Goal: Information Seeking & Learning: Learn about a topic

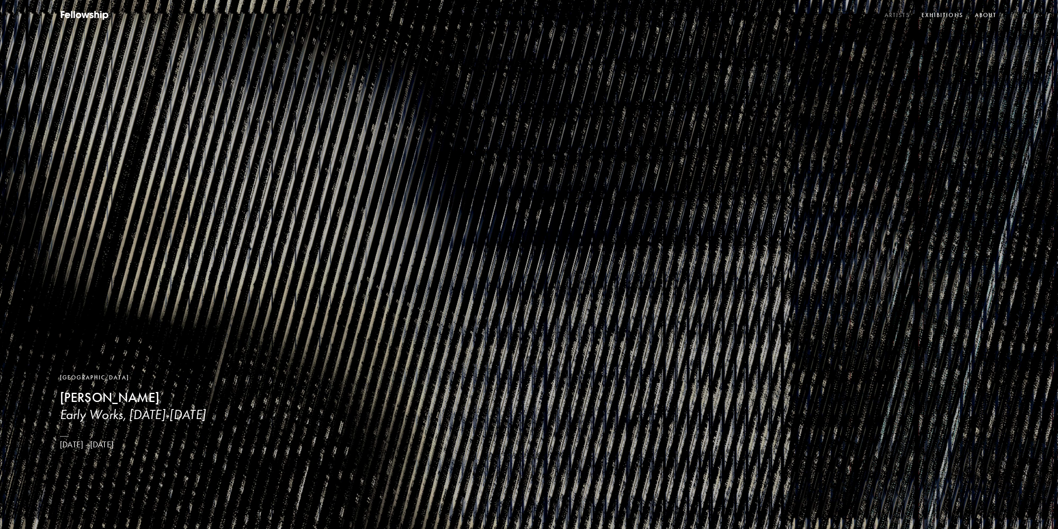
click at [897, 16] on link "Artists" at bounding box center [897, 15] width 29 height 12
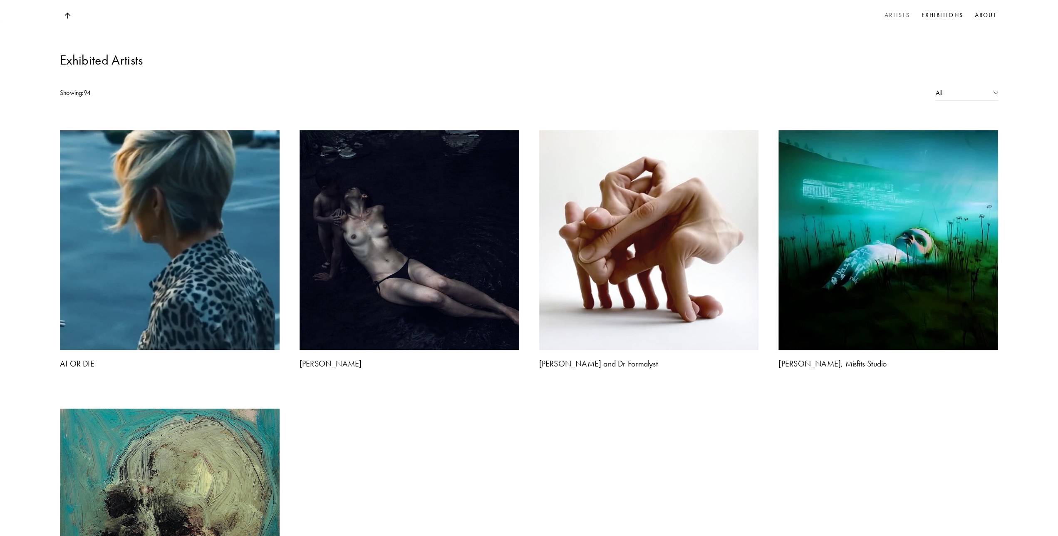
scroll to position [663, 0]
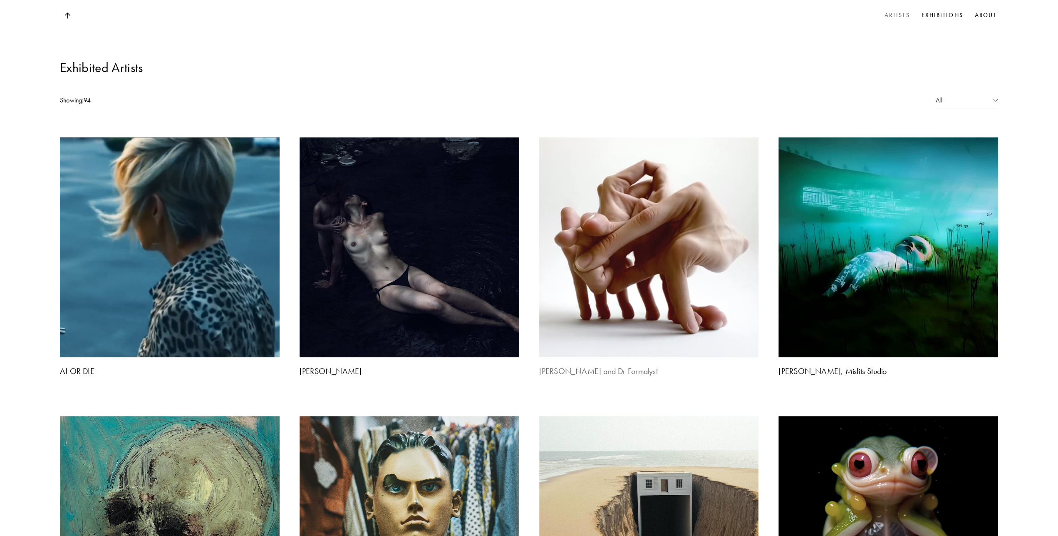
click at [620, 166] on img at bounding box center [649, 247] width 231 height 231
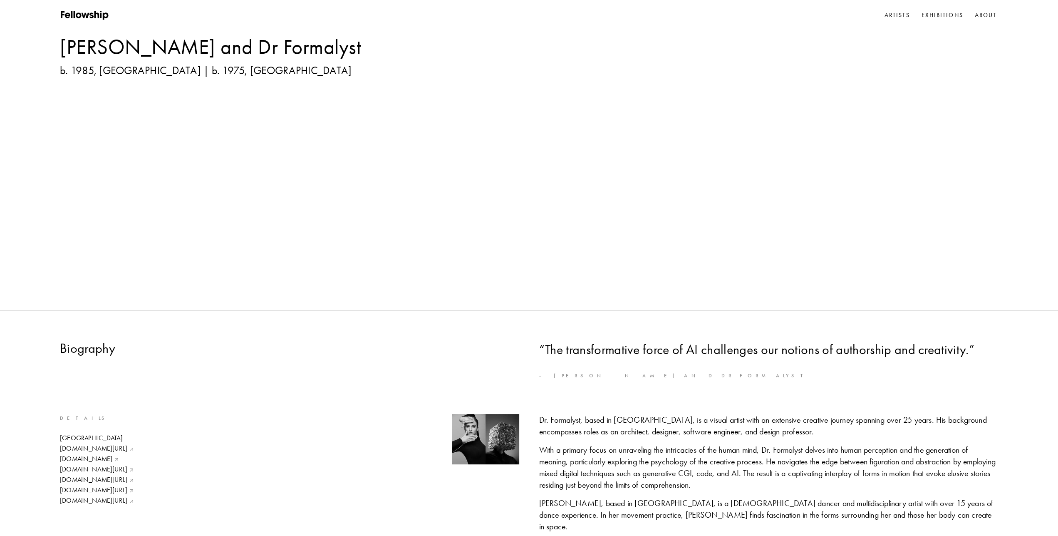
scroll to position [274, 0]
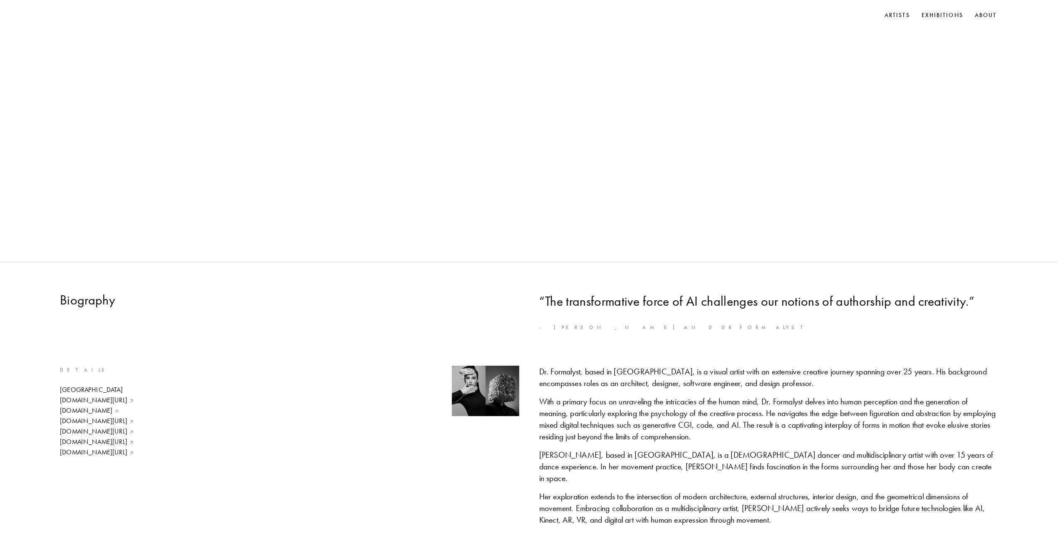
scroll to position [663, 0]
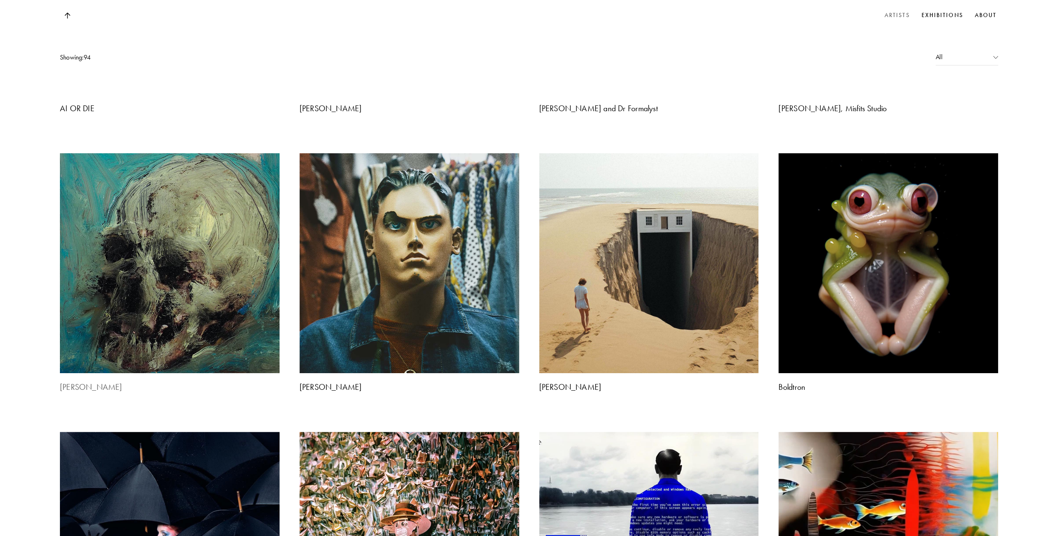
click at [123, 197] on img at bounding box center [170, 263] width 231 height 231
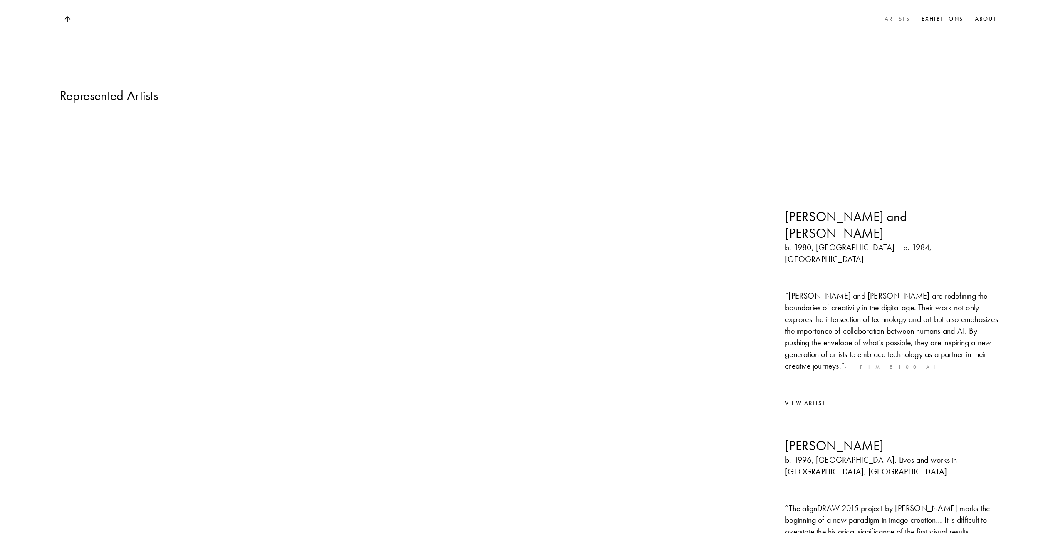
scroll to position [663, 0]
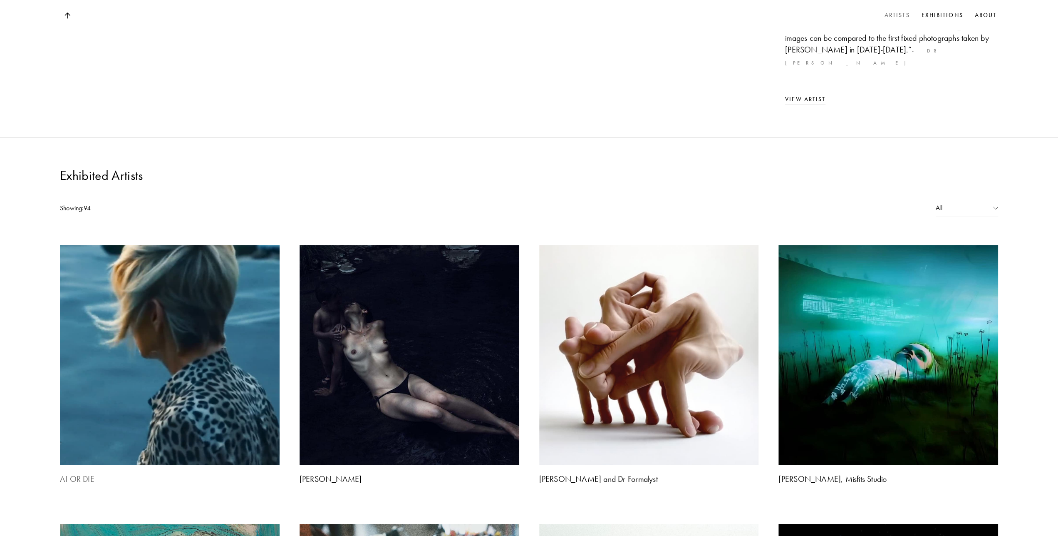
click at [119, 240] on img at bounding box center [170, 355] width 231 height 231
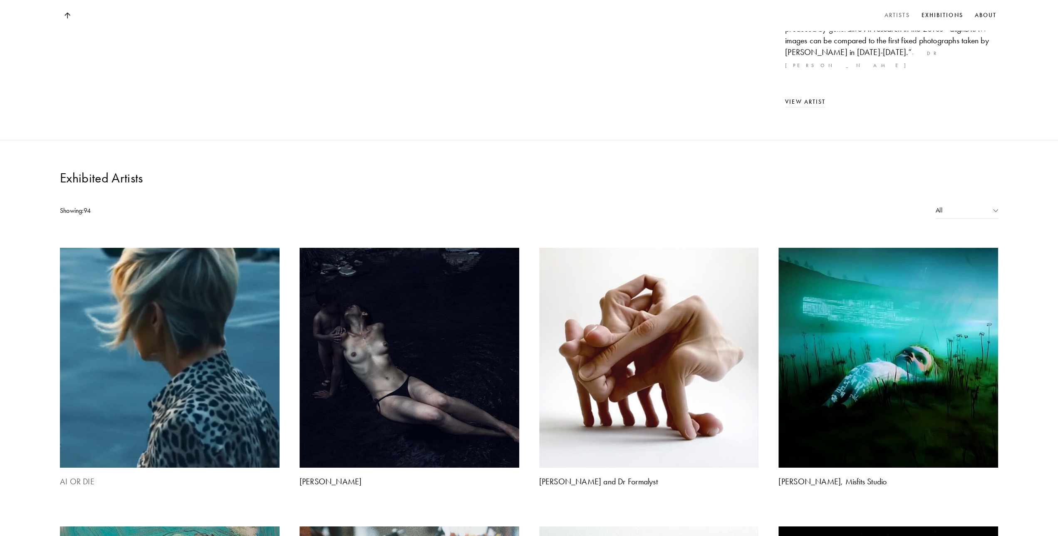
scroll to position [500, 0]
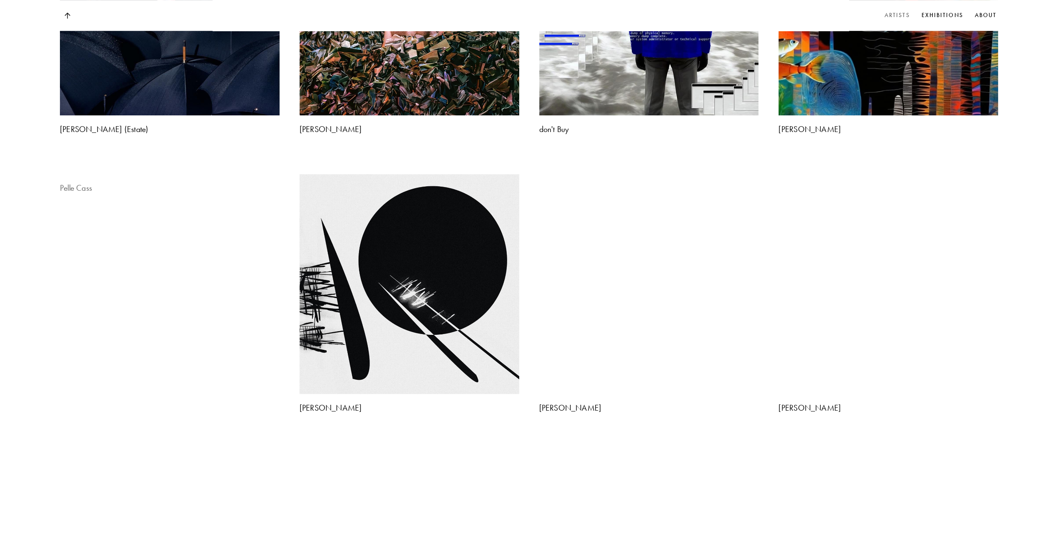
scroll to position [1418, 0]
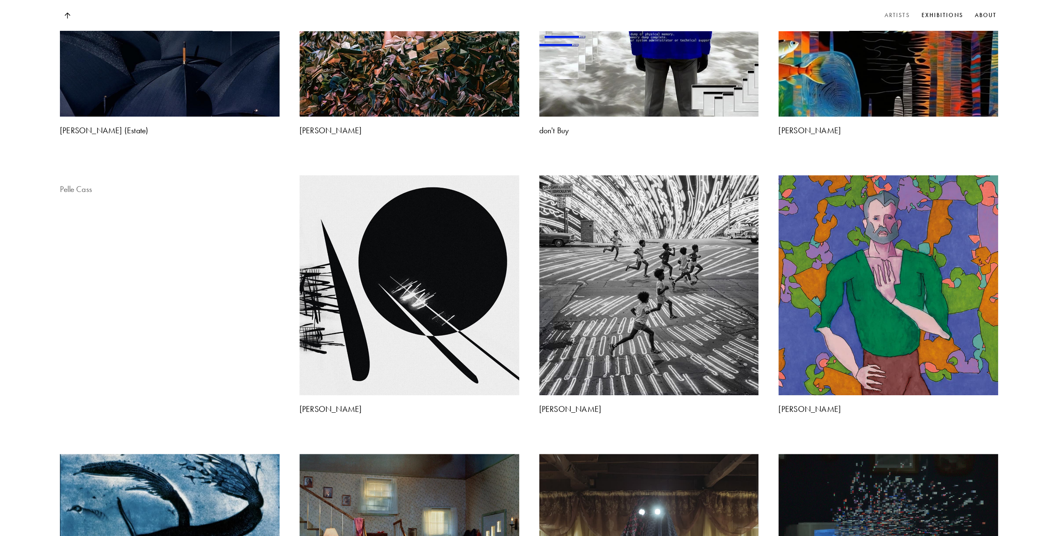
click at [93, 175] on img at bounding box center [170, 175] width 231 height 0
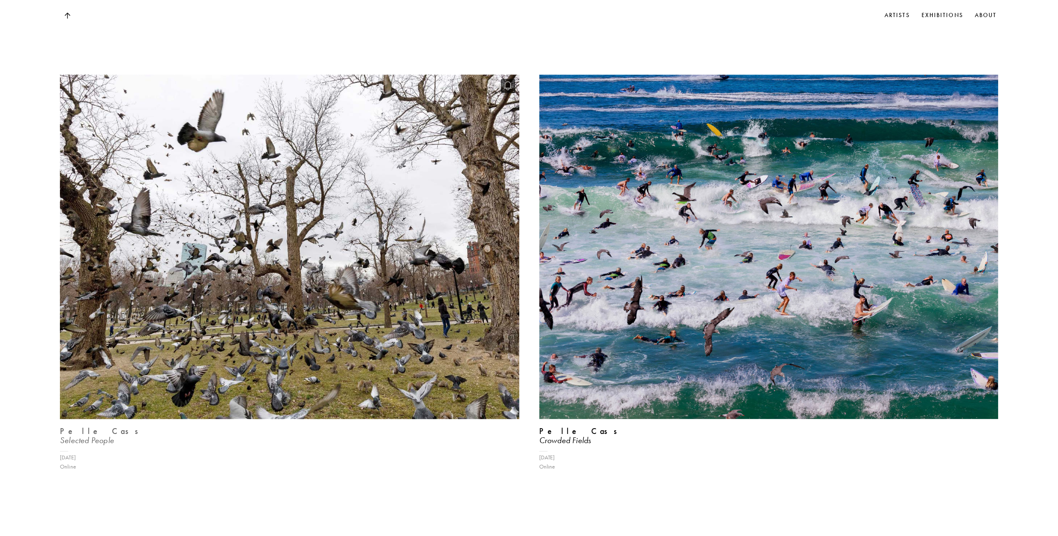
scroll to position [1342, 0]
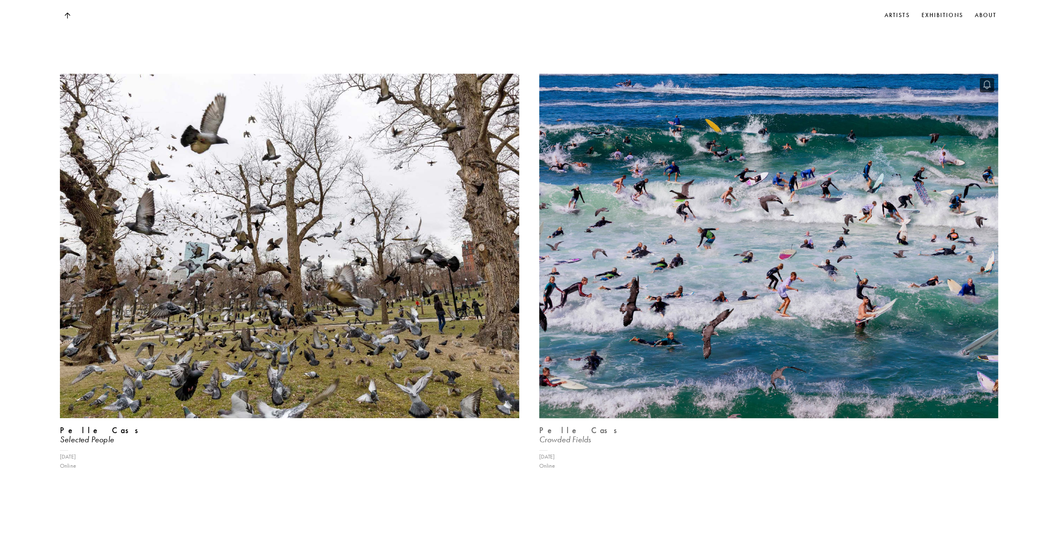
click at [739, 289] on img at bounding box center [768, 245] width 473 height 355
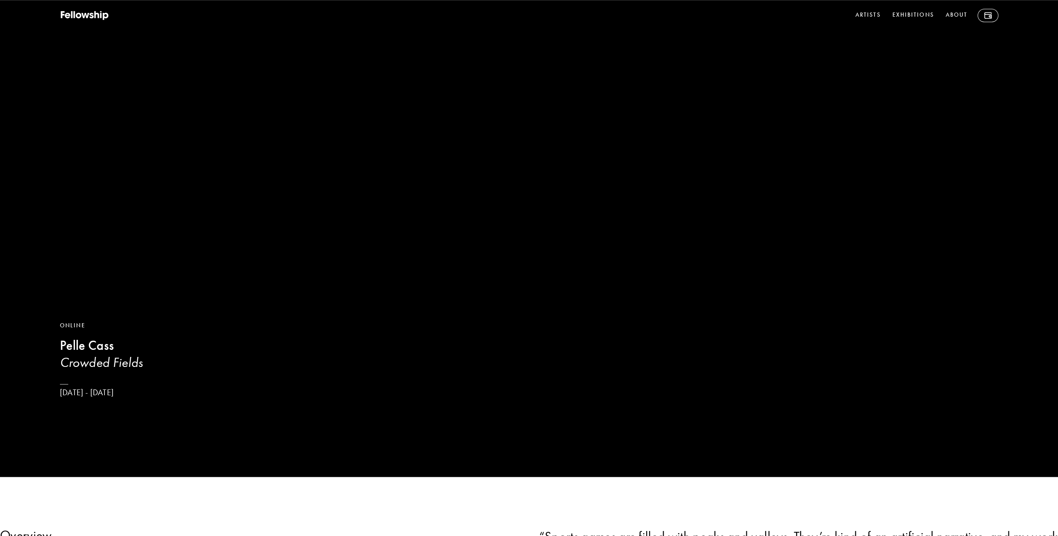
scroll to position [66, 0]
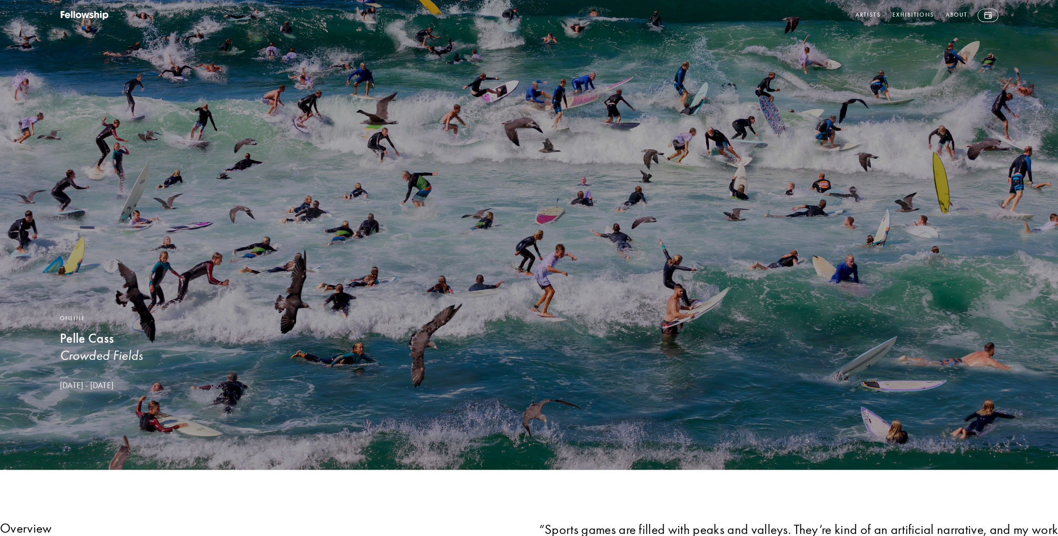
click at [169, 203] on img at bounding box center [529, 202] width 1058 height 536
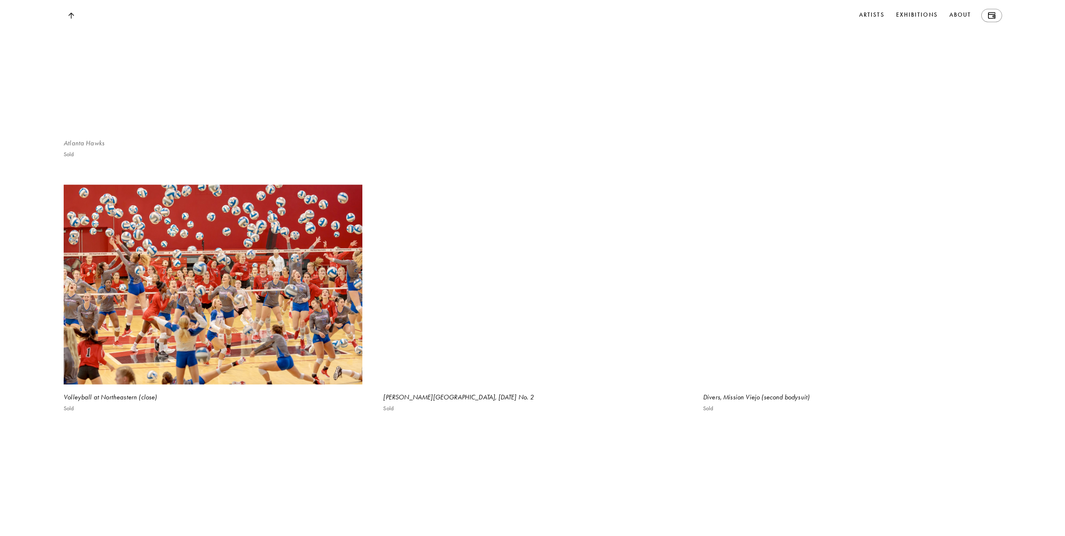
scroll to position [3327, 0]
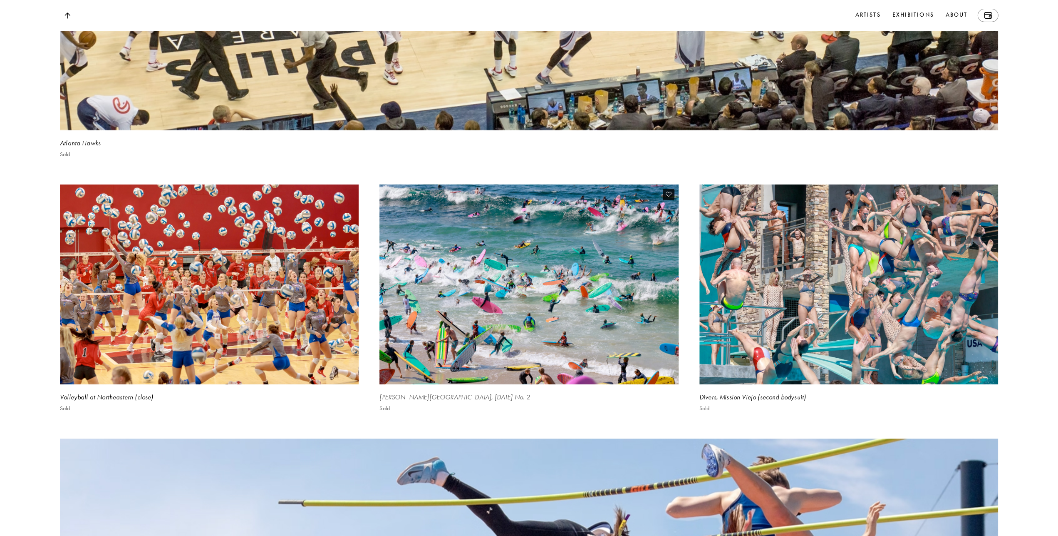
click at [504, 301] on img at bounding box center [529, 284] width 308 height 206
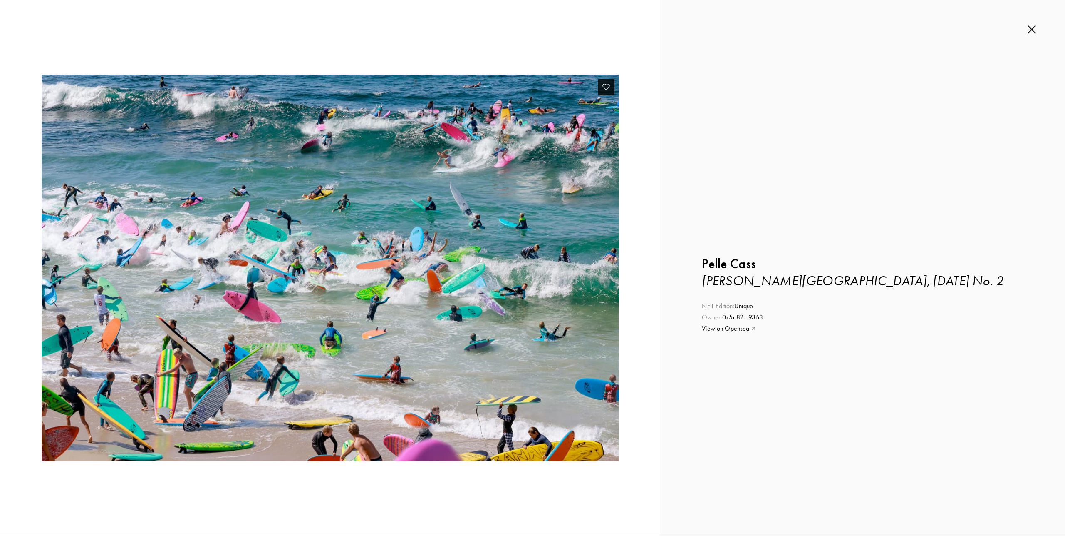
click at [333, 272] on img at bounding box center [330, 267] width 577 height 386
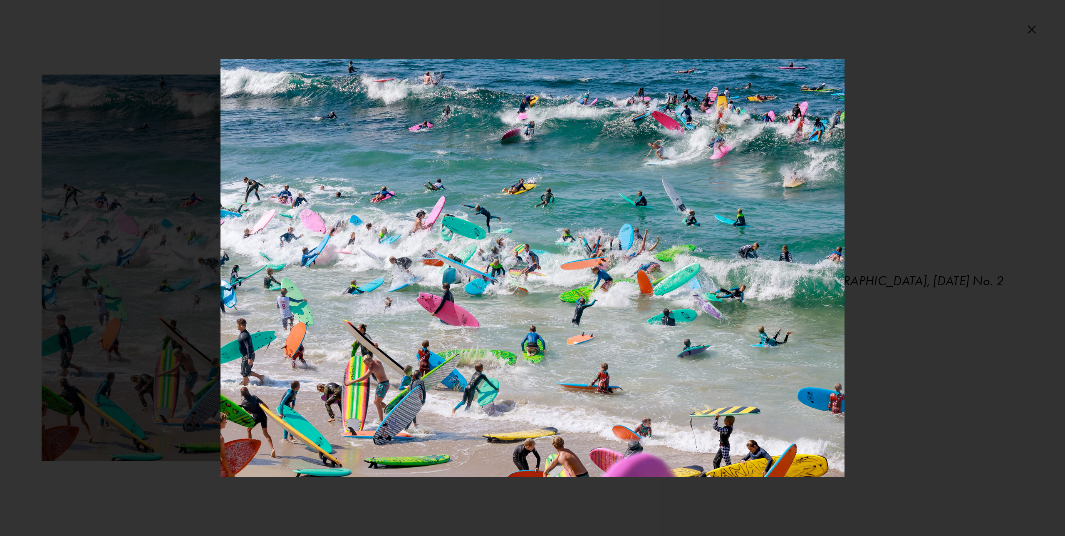
click at [200, 233] on div at bounding box center [532, 268] width 1065 height 536
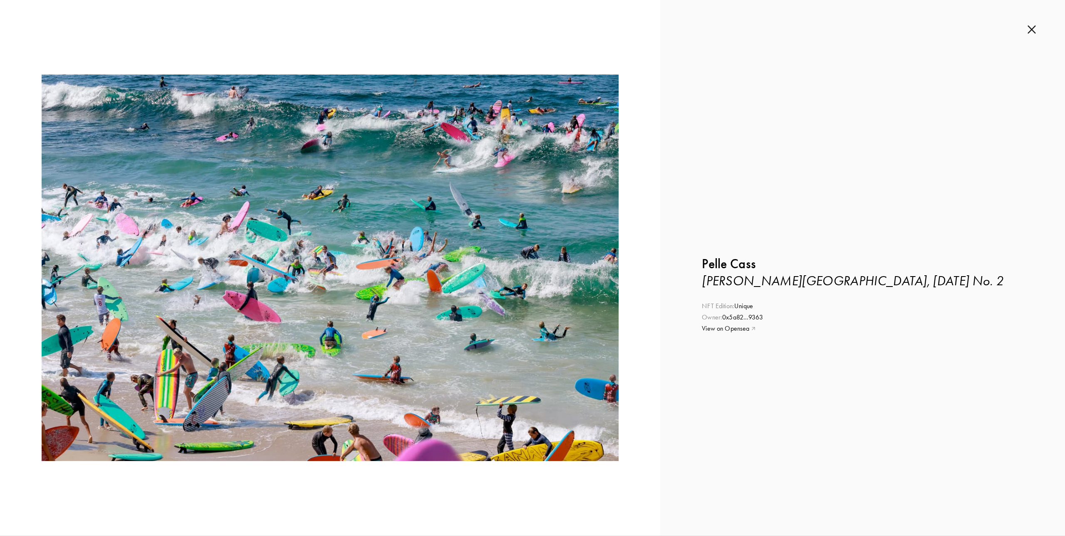
click at [716, 325] on link "View on Opensea" at bounding box center [863, 328] width 322 height 9
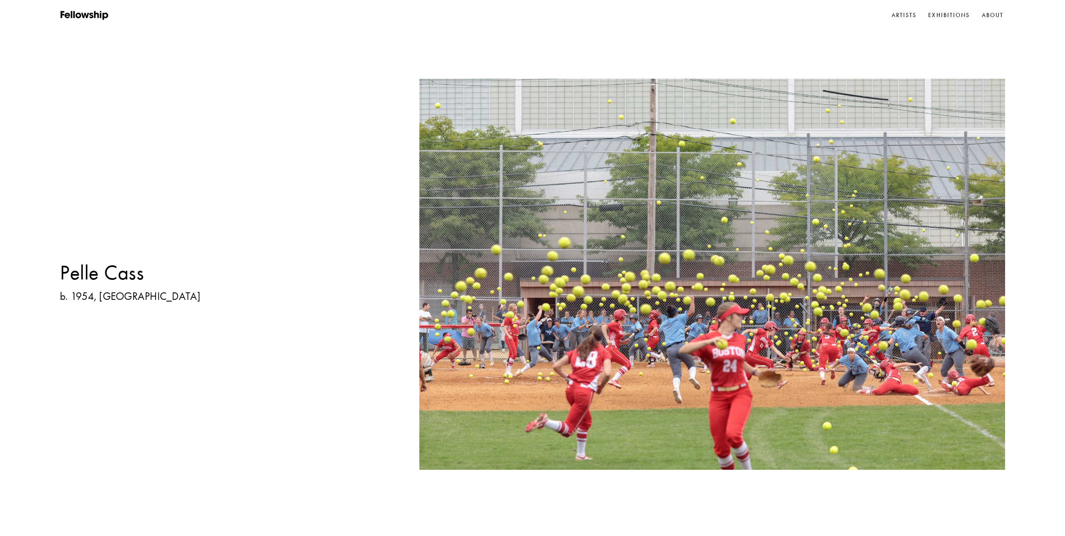
scroll to position [1639, 0]
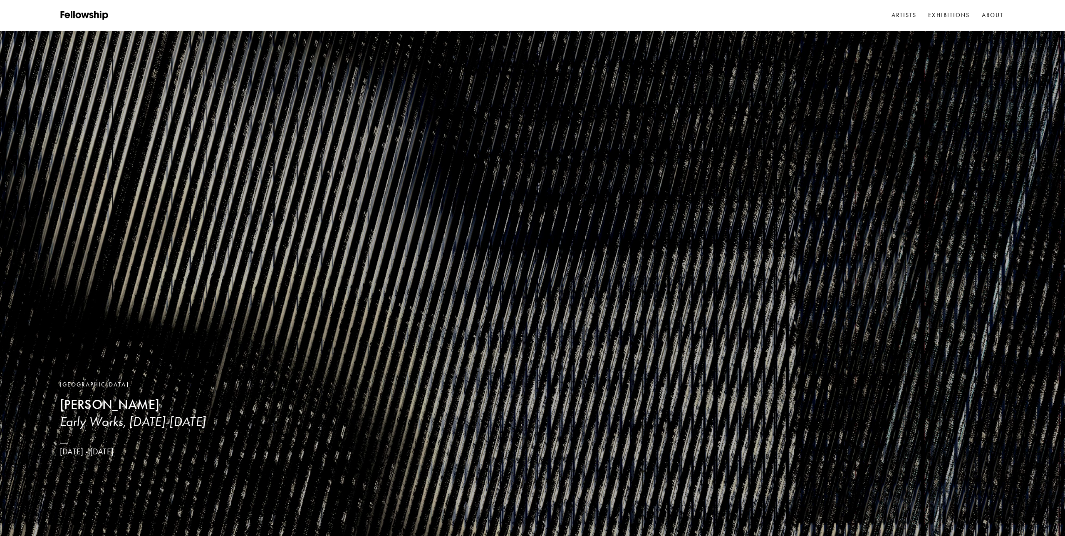
click at [87, 22] on img at bounding box center [532, 268] width 1065 height 536
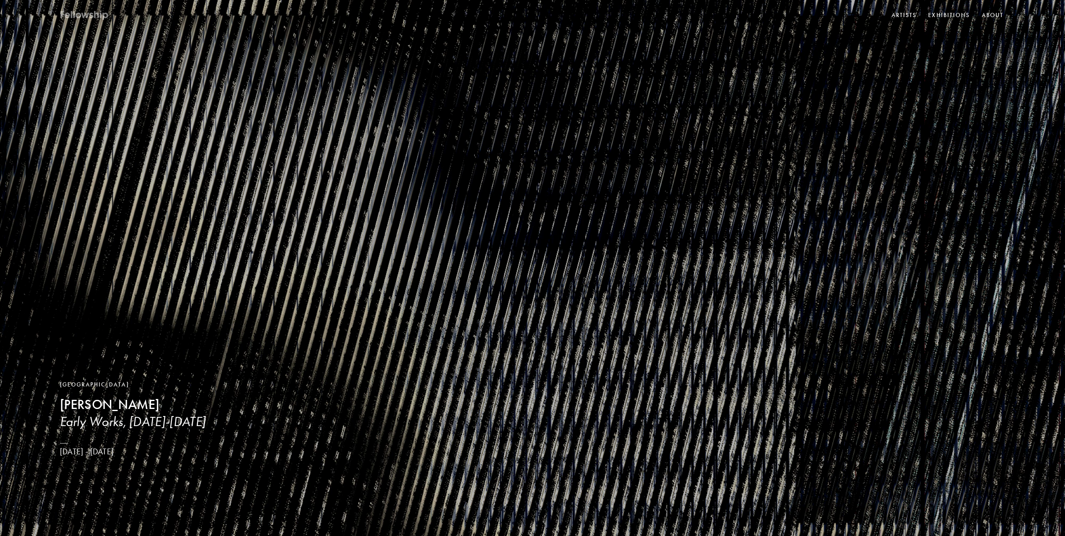
click at [93, 13] on icon at bounding box center [92, 15] width 4 height 6
click at [948, 15] on link "Exhibitions" at bounding box center [949, 15] width 45 height 12
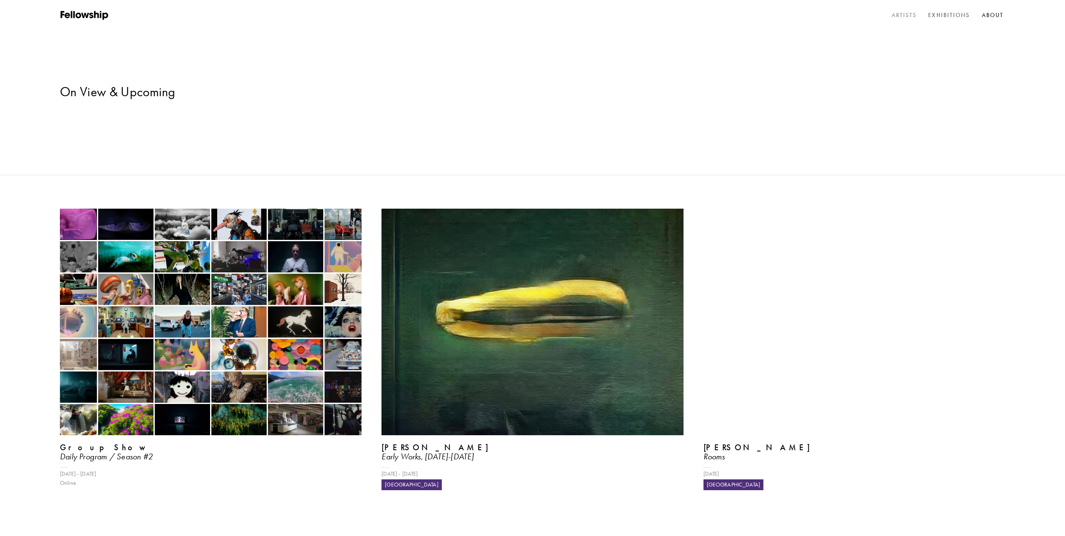
click at [905, 12] on link "Artists" at bounding box center [904, 15] width 29 height 12
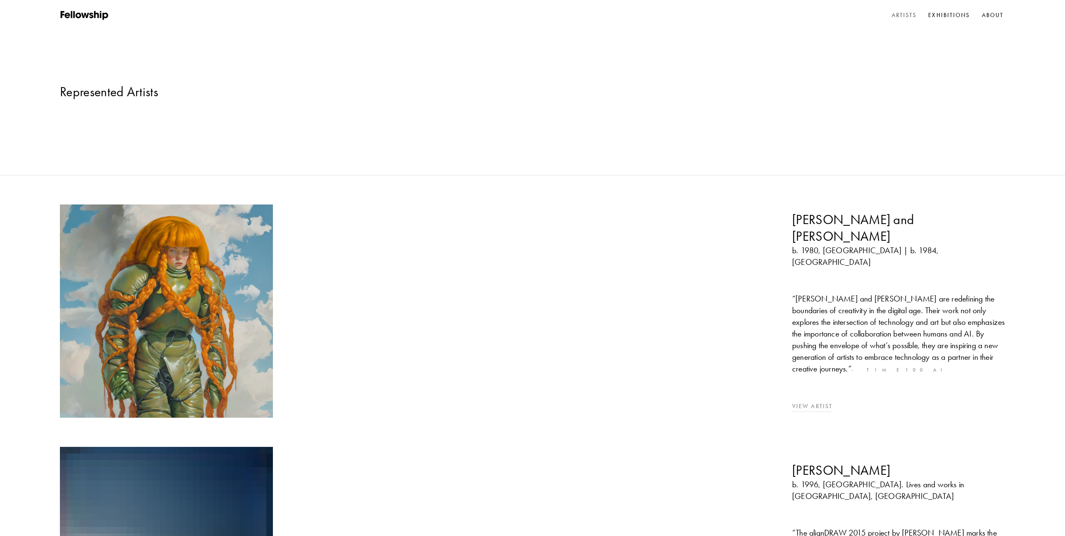
click at [181, 213] on img at bounding box center [167, 311] width 224 height 224
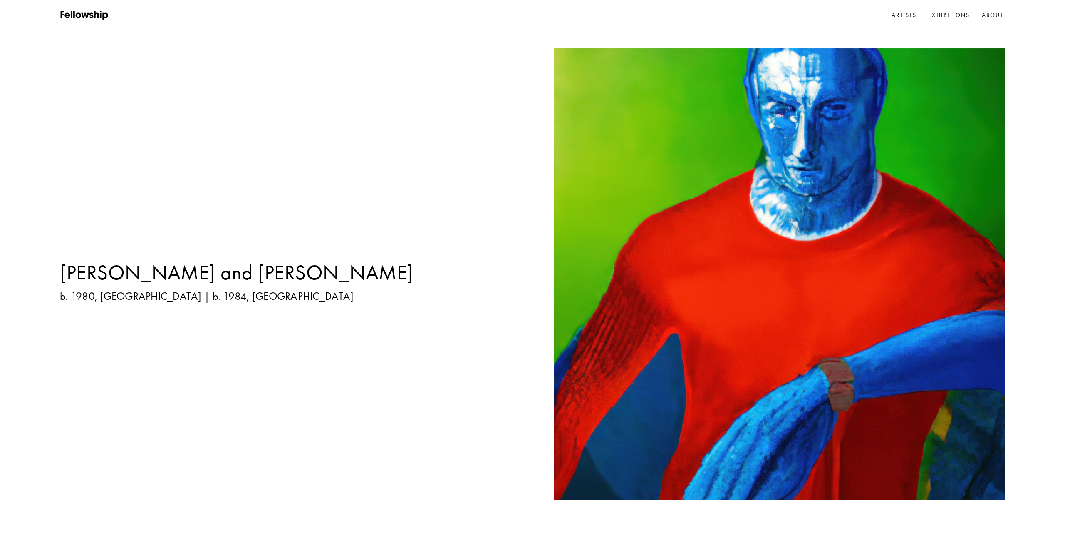
click at [646, 291] on img at bounding box center [730, 274] width 552 height 452
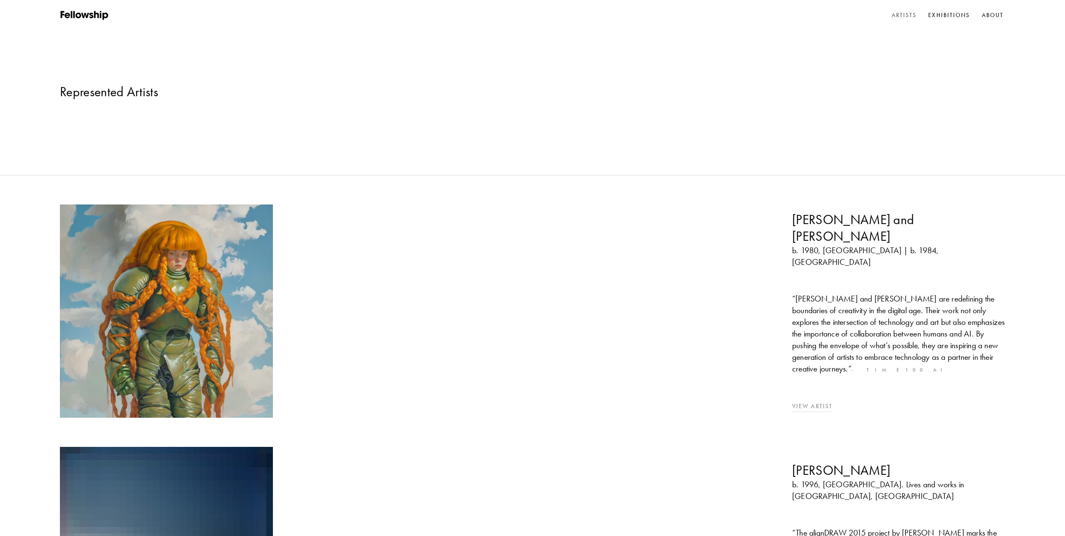
click at [815, 402] on link "View Artist" at bounding box center [812, 405] width 40 height 7
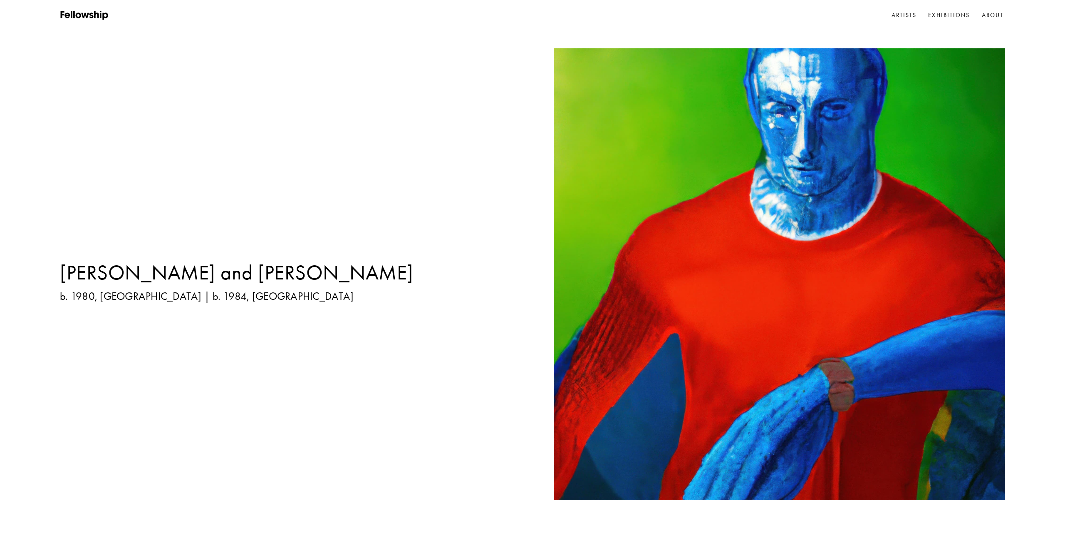
click at [246, 270] on h1 "[PERSON_NAME] and [PERSON_NAME]" at bounding box center [237, 272] width 354 height 26
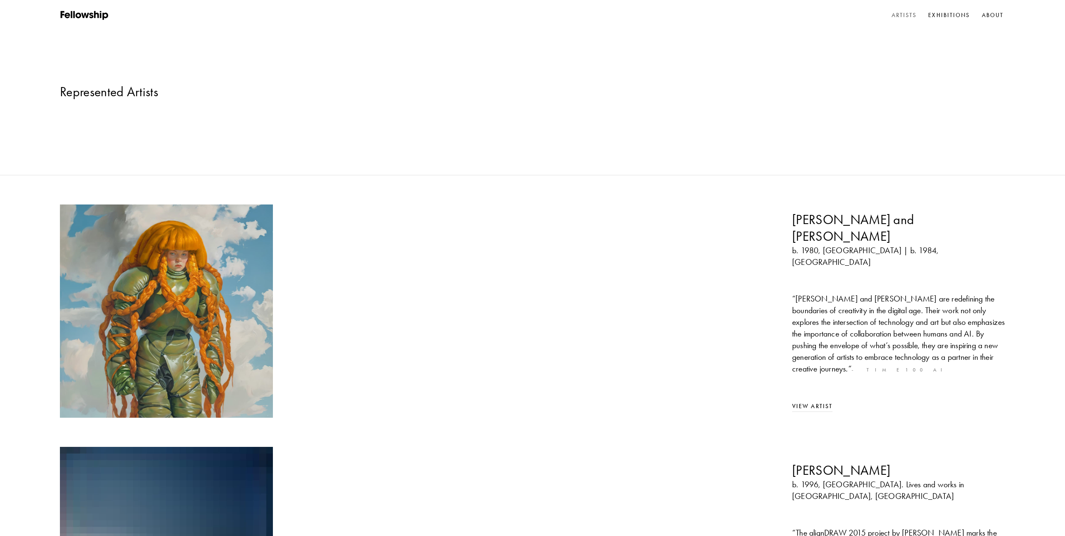
click at [902, 17] on link "Artists" at bounding box center [904, 15] width 29 height 12
click at [89, 16] on icon at bounding box center [85, 15] width 50 height 10
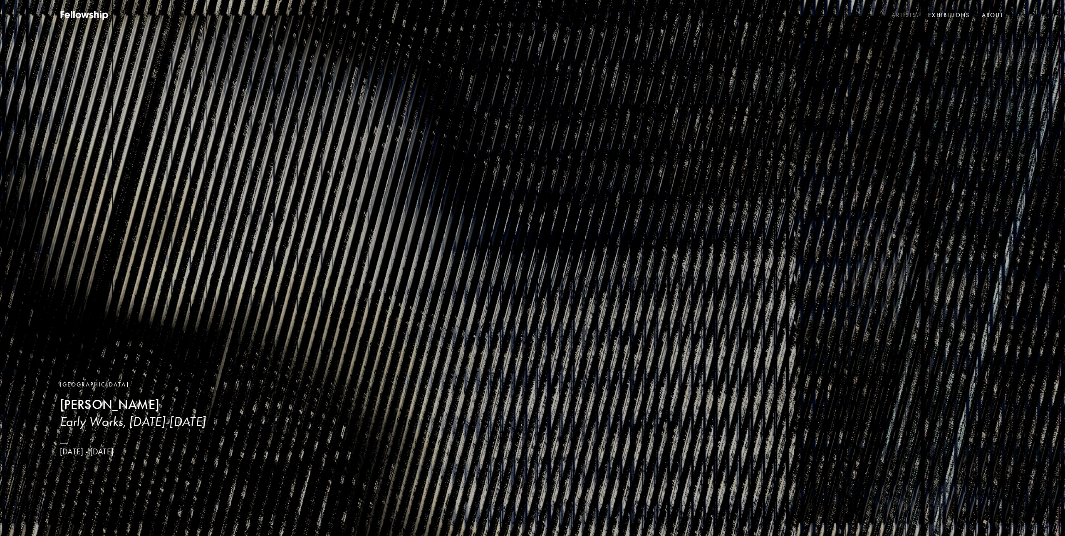
click at [901, 15] on link "Artists" at bounding box center [904, 15] width 29 height 12
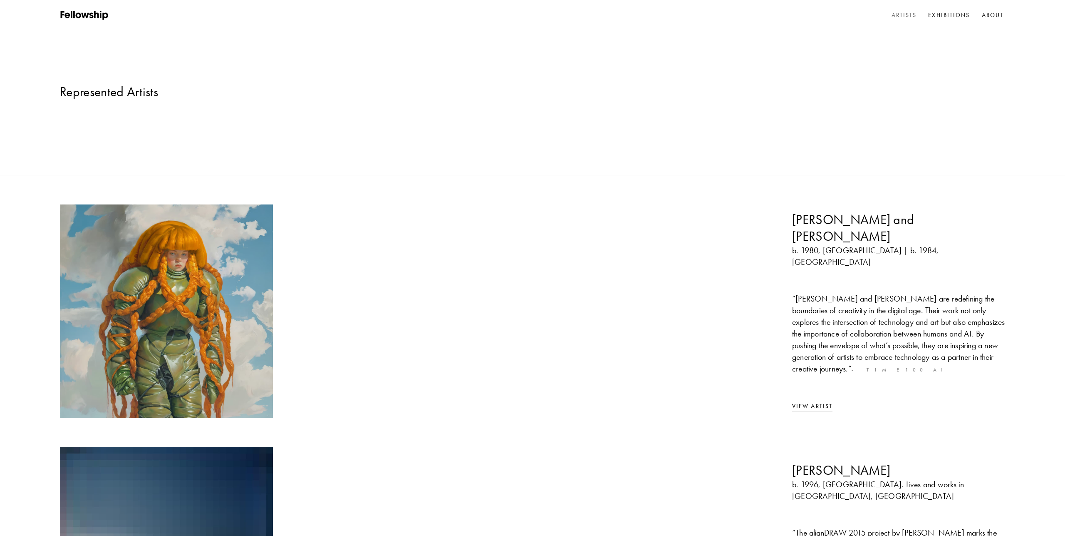
click at [594, 345] on div "Holly Herndon and Mat Dryhurst b. 1980, USA | b. 1984, UK “ Holly Herndon and M…" at bounding box center [533, 310] width 946 height 213
click at [608, 364] on div "Holly Herndon and Mat Dryhurst b. 1980, USA | b. 1984, UK “ Holly Herndon and M…" at bounding box center [532, 448] width 1065 height 489
click at [993, 13] on link "About" at bounding box center [993, 15] width 25 height 12
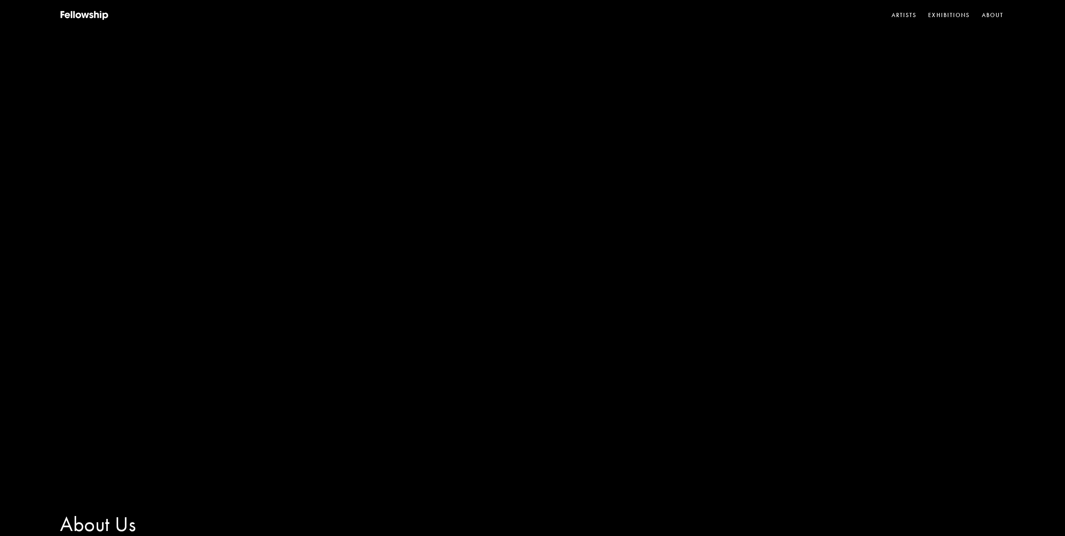
click at [288, 391] on img at bounding box center [532, 299] width 1065 height 599
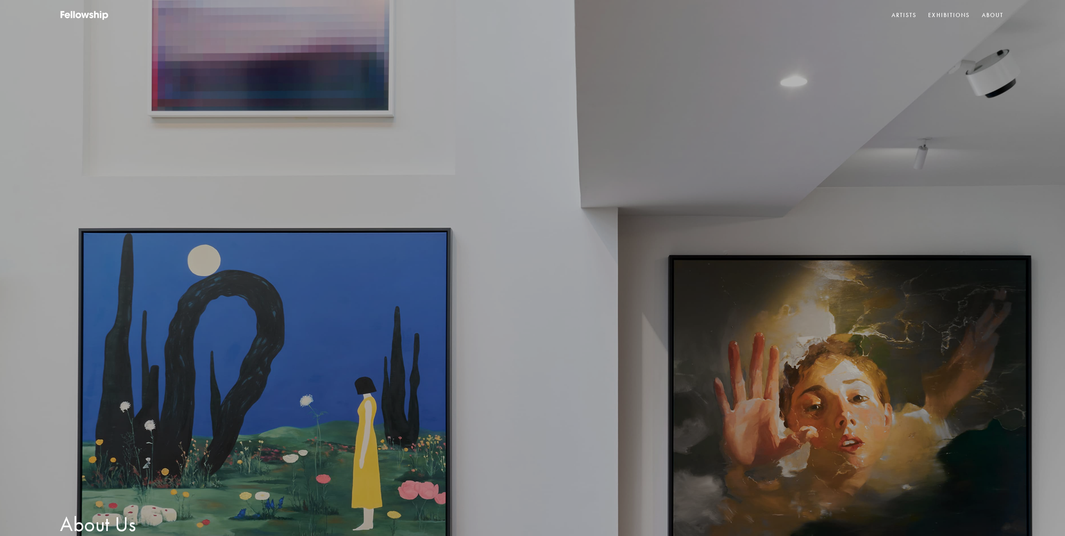
drag, startPoint x: 110, startPoint y: 524, endPoint x: 128, endPoint y: 176, distance: 348.8
click at [110, 524] on div "About Us" at bounding box center [98, 524] width 76 height 26
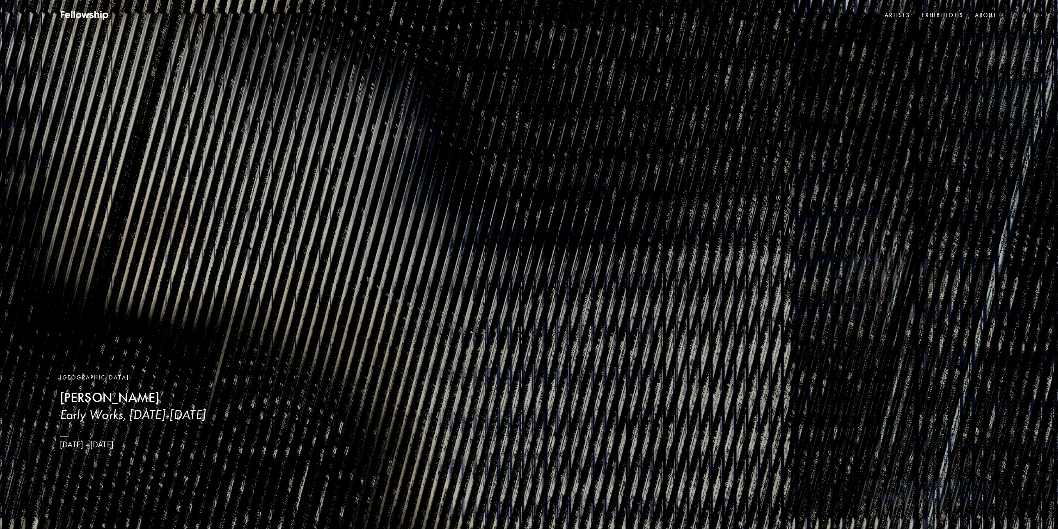
click at [103, 16] on icon at bounding box center [85, 15] width 50 height 10
click at [77, 402] on b "[PERSON_NAME]" at bounding box center [109, 397] width 99 height 16
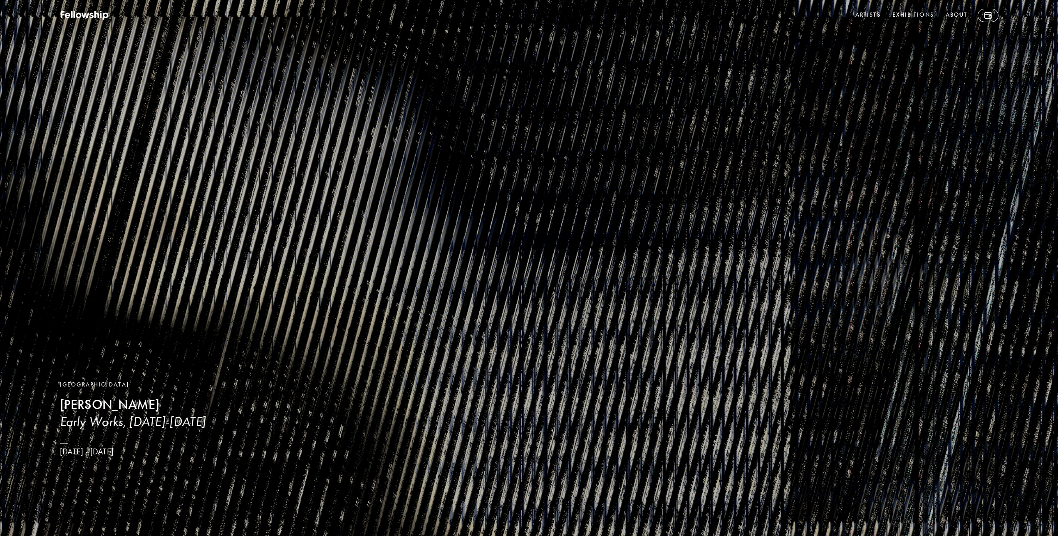
click at [262, 359] on img at bounding box center [529, 268] width 1058 height 536
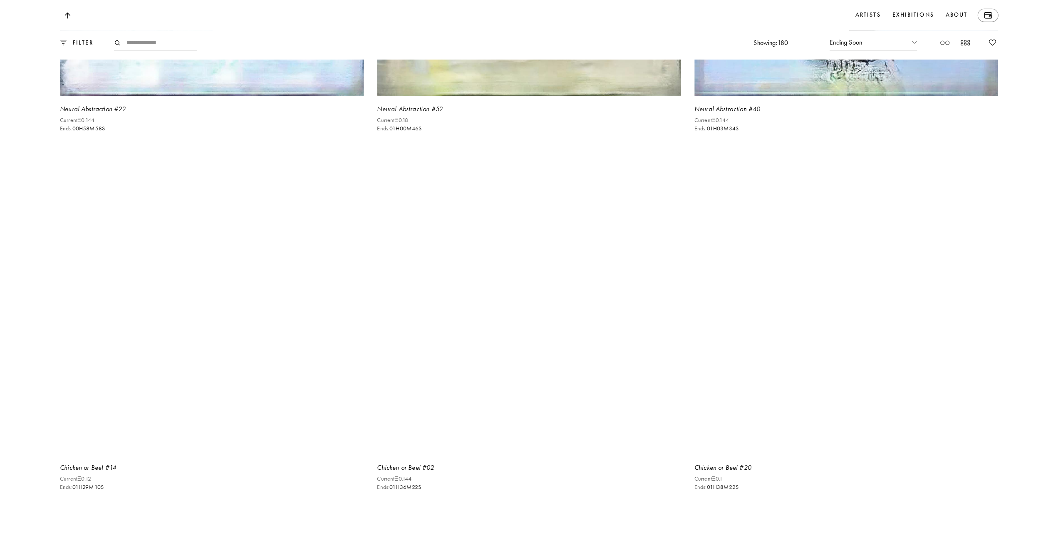
scroll to position [2698, 0]
